Goal: Find specific page/section: Find specific page/section

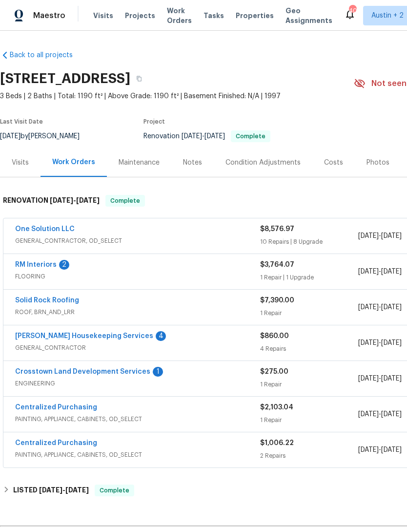
click at [376, 161] on div "Photos" at bounding box center [378, 163] width 23 height 10
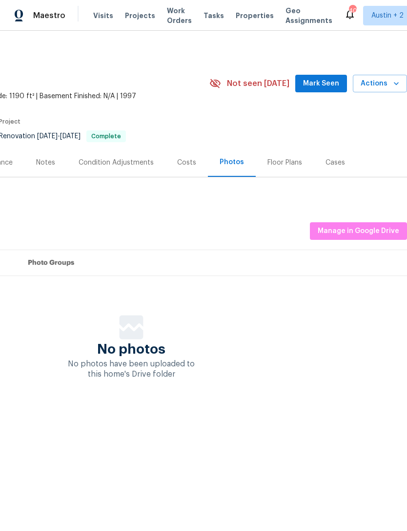
scroll to position [0, 145]
click at [381, 227] on span "Manage in Google Drive" at bounding box center [359, 231] width 82 height 12
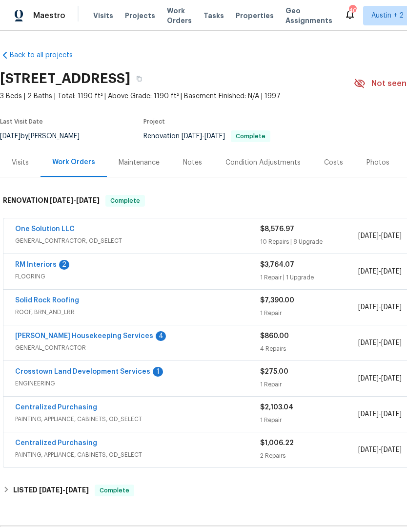
click at [328, 157] on div "Costs" at bounding box center [334, 162] width 42 height 29
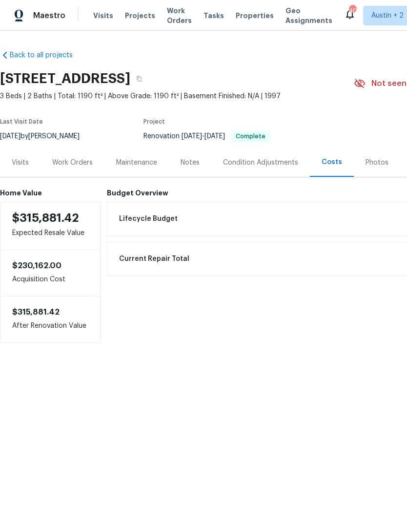
click at [373, 160] on div "Photos" at bounding box center [377, 163] width 23 height 10
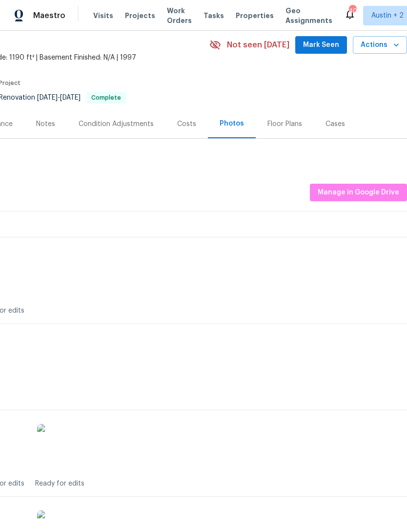
scroll to position [42, 145]
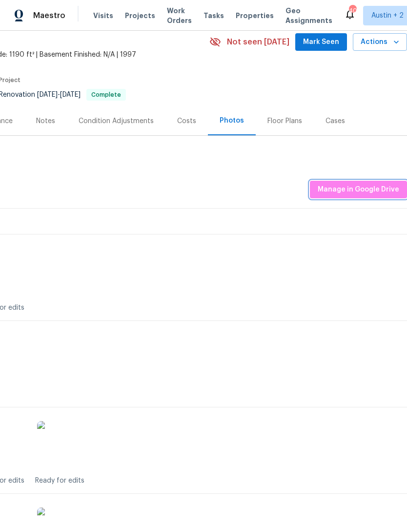
click at [371, 190] on span "Manage in Google Drive" at bounding box center [359, 190] width 82 height 12
